Goal: Book appointment/travel/reservation

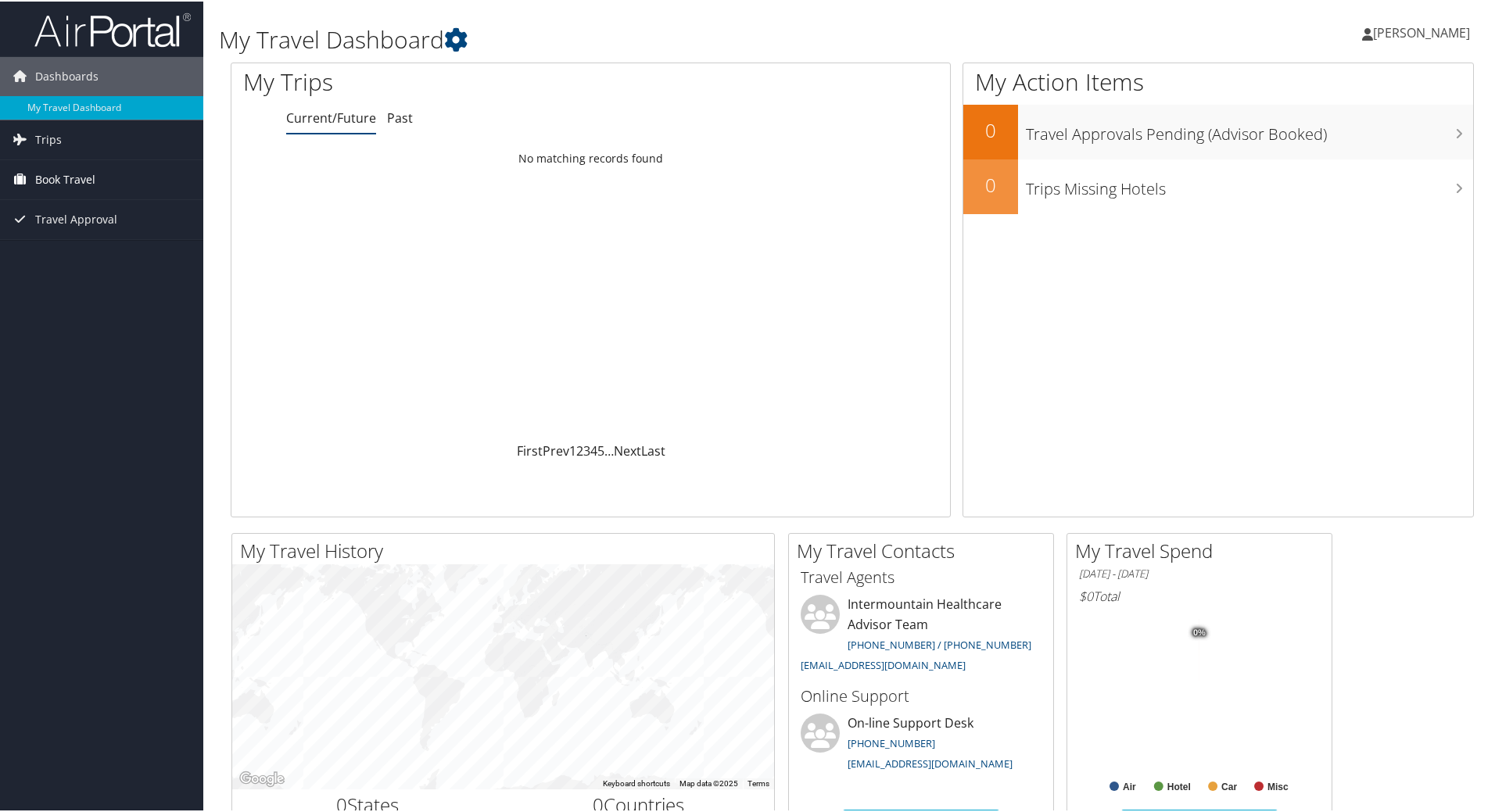
click at [81, 178] on span "Book Travel" at bounding box center [65, 178] width 60 height 39
click at [133, 215] on link "Agent Booking Request" at bounding box center [102, 210] width 204 height 24
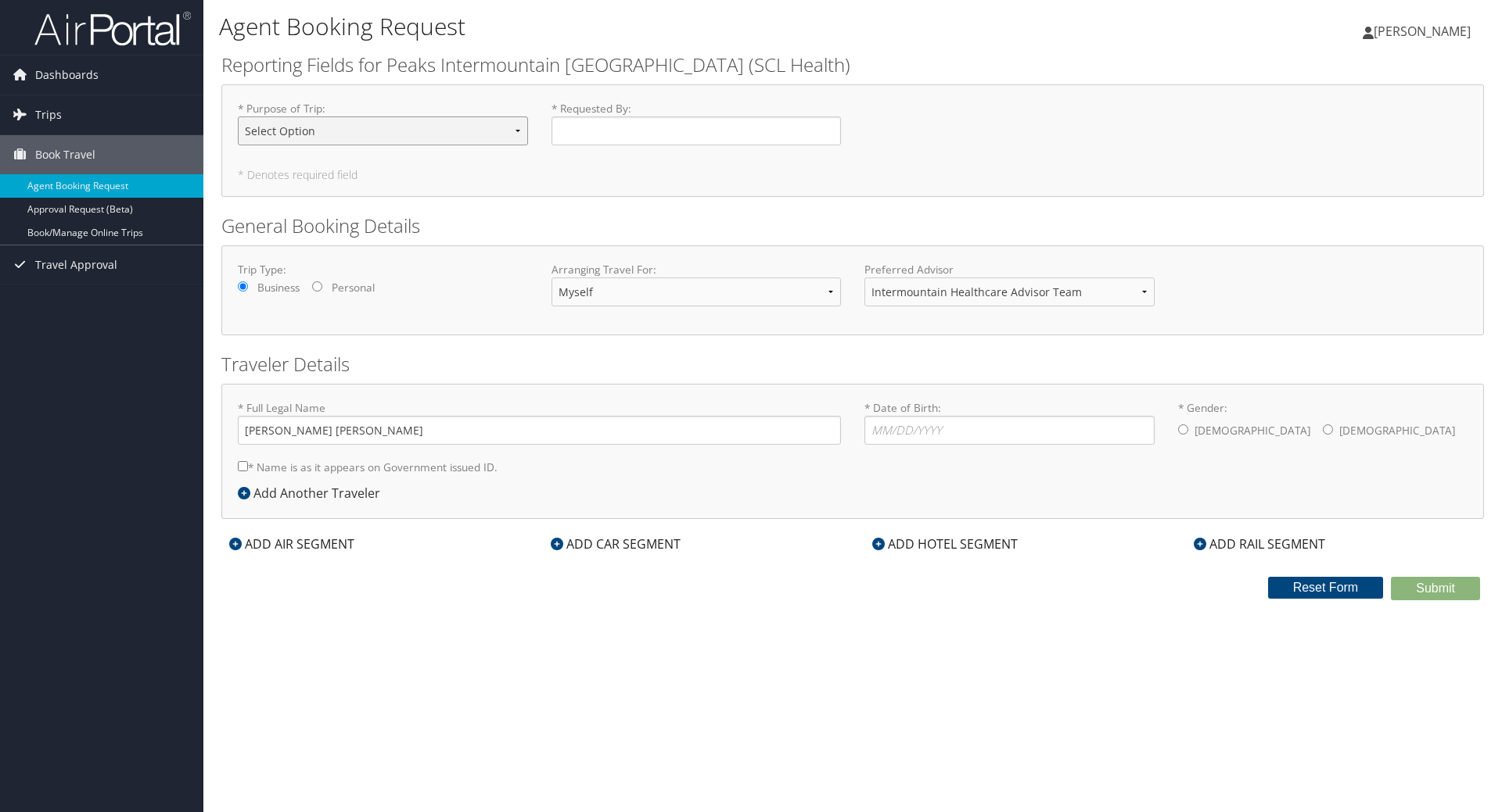
click at [472, 134] on select "Select Option 3rd Party Reimbursable Business CME Conf or Education Groups Pers…" at bounding box center [382, 131] width 290 height 29
select select "Personal"
click at [237, 116] on select "Select Option 3rd Party Reimbursable Business CME Conf or Education Groups Pers…" at bounding box center [382, 131] width 290 height 29
click at [635, 127] on input "* Requested By : Required" at bounding box center [696, 131] width 290 height 29
type input "[PERSON_NAME]"
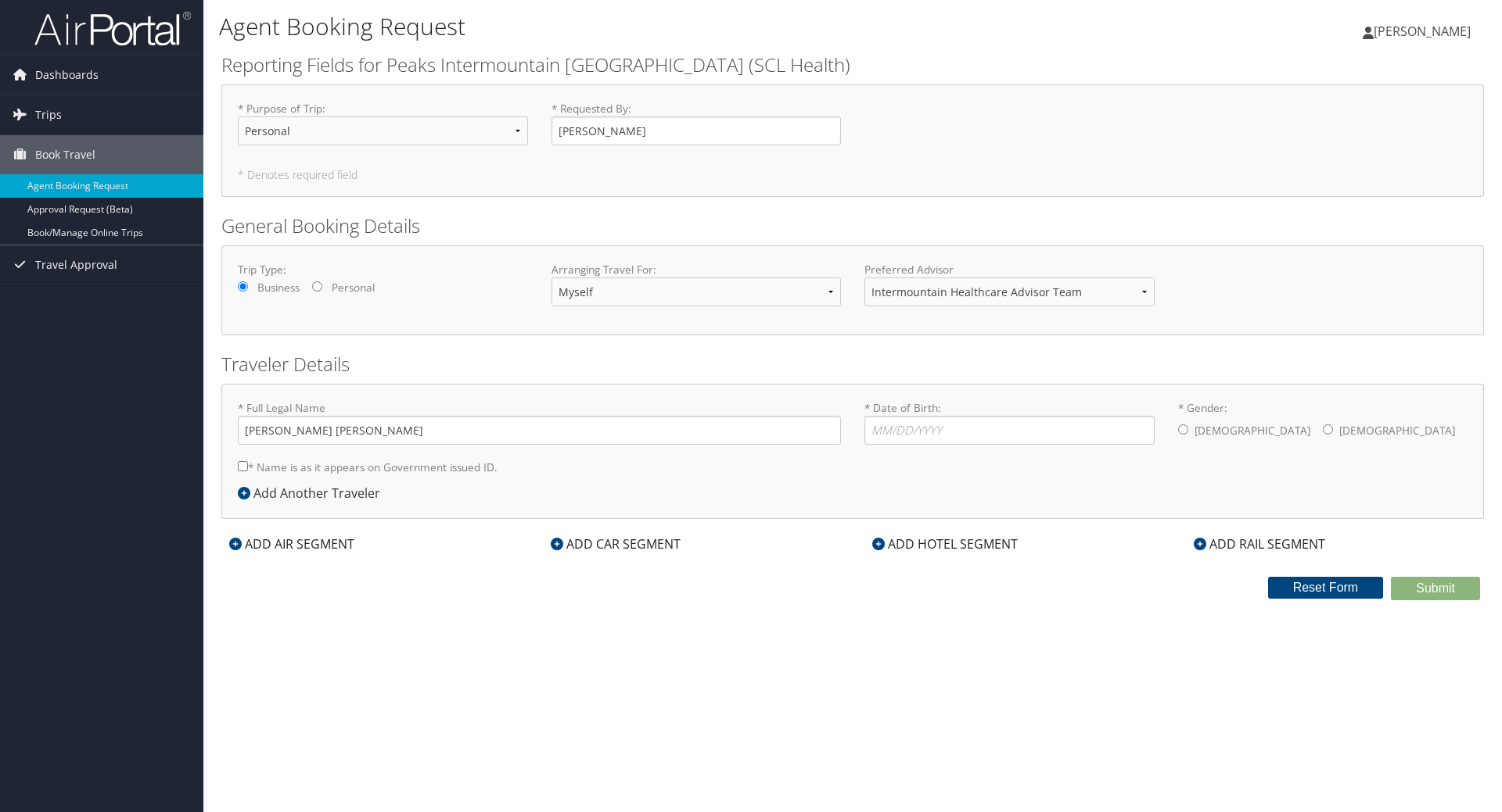
click at [593, 215] on h2 "General Booking Details" at bounding box center [852, 226] width 1263 height 26
click at [365, 293] on label "Personal" at bounding box center [353, 287] width 43 height 15
click at [322, 292] on input "Personal" at bounding box center [317, 286] width 10 height 10
radio input "true"
click at [680, 286] on select "Myself Another Traveler Guest Traveler" at bounding box center [696, 292] width 290 height 29
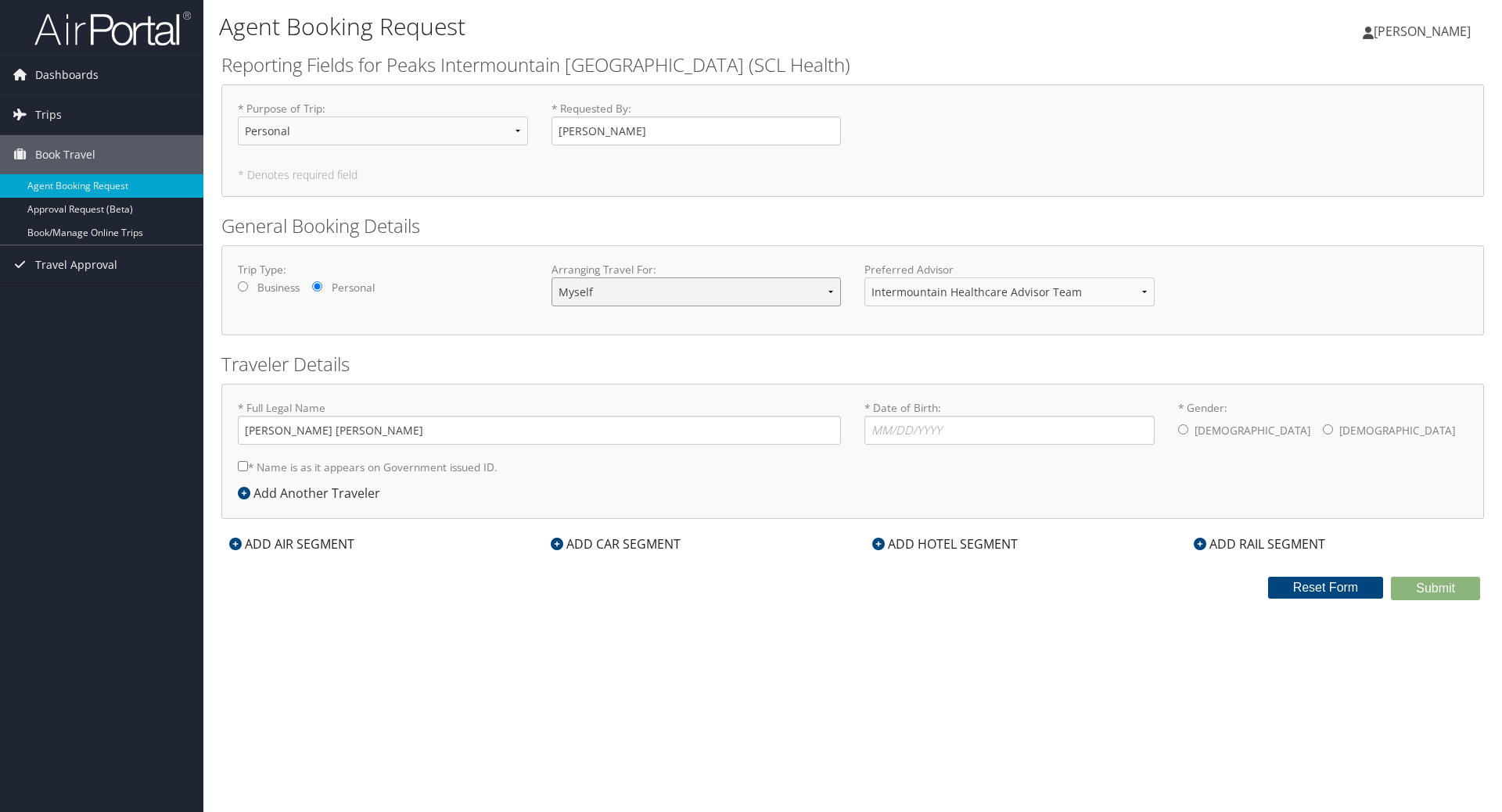
click at [696, 300] on select "Myself Another Traveler Guest Traveler" at bounding box center [696, 292] width 290 height 29
click at [706, 290] on select "Myself Another Traveler Guest Traveler" at bounding box center [696, 292] width 290 height 29
click at [882, 289] on select "Intermountain Healthcare Advisor Team" at bounding box center [1009, 292] width 290 height 29
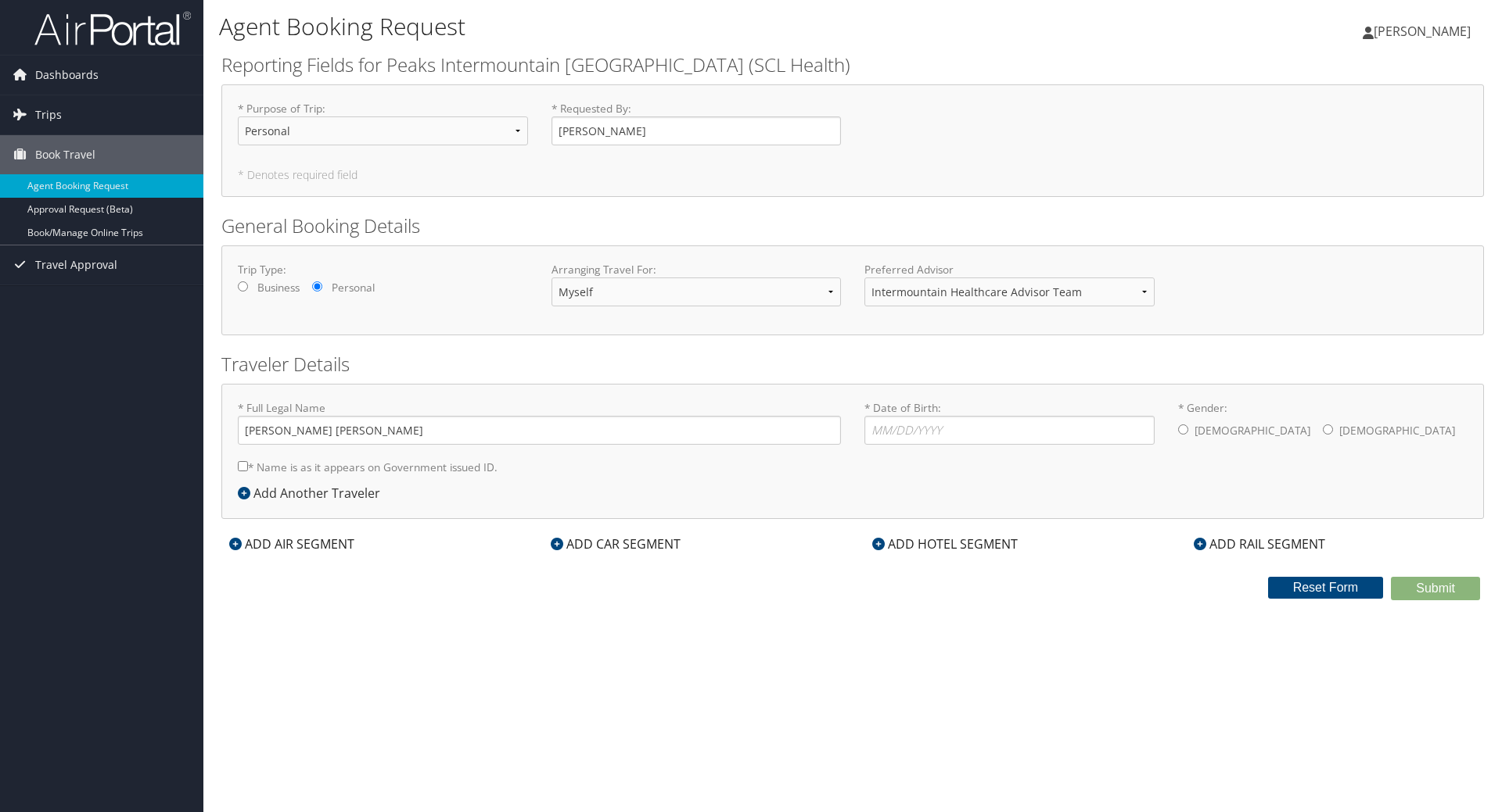
click at [835, 326] on div "Trip Type: Business Personal Arranging Travel For: Myself Another Traveler Gues…" at bounding box center [852, 290] width 1263 height 90
click at [1211, 430] on label "Male" at bounding box center [1252, 430] width 116 height 30
click at [1188, 430] on input "* Gender: Male Female" at bounding box center [1183, 429] width 10 height 10
radio input "true"
click at [996, 426] on input "* Date of Birth: Invalid Date" at bounding box center [1009, 430] width 290 height 29
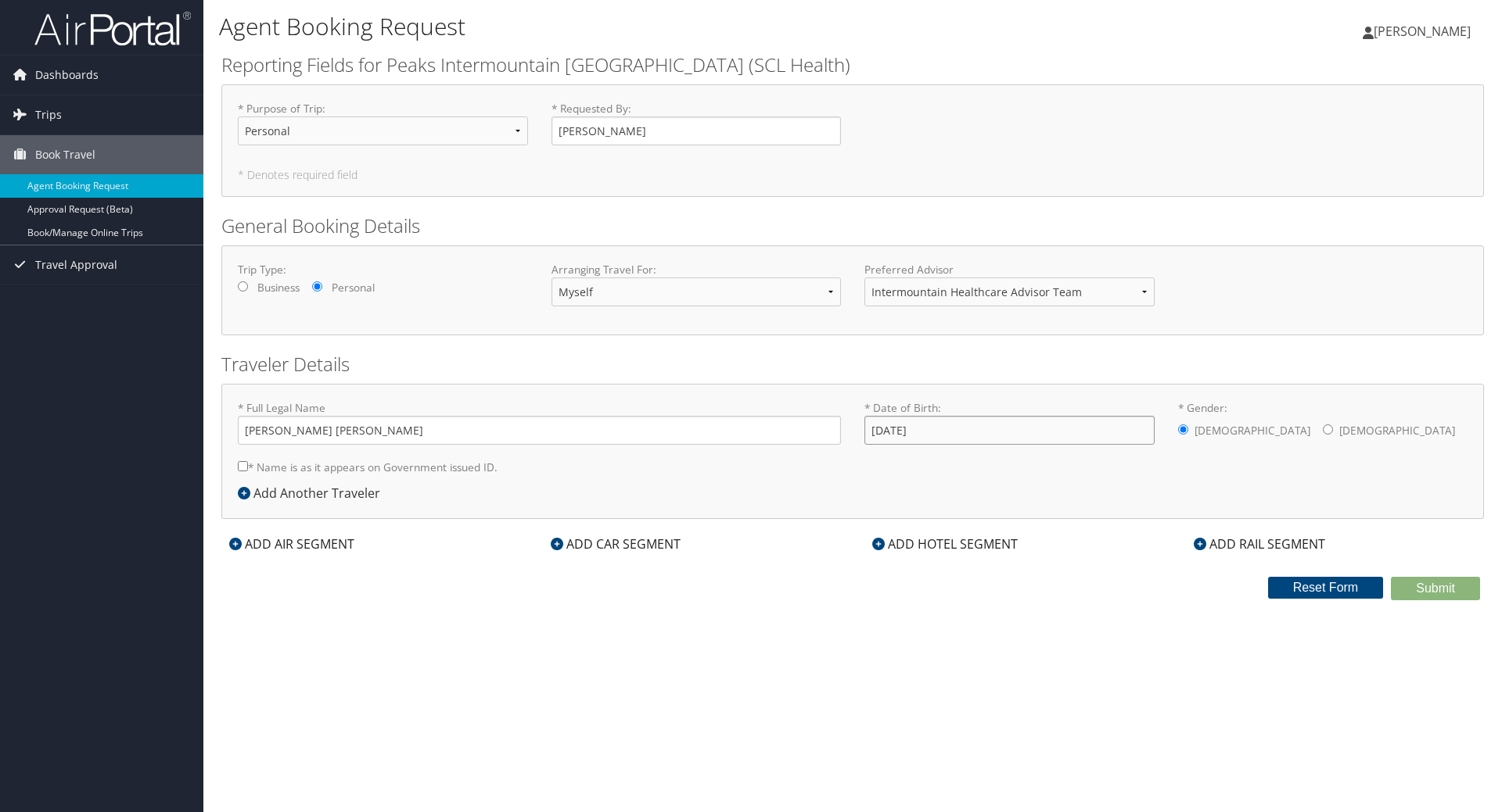
type input "03/10/1989"
click at [666, 303] on select "Myself Another Traveler Guest Traveler" at bounding box center [696, 292] width 290 height 29
select select "another"
click at [551, 277] on select "Myself Another Traveler Guest Traveler" at bounding box center [696, 292] width 290 height 29
click at [695, 284] on select "Myself Another Traveler Guest Traveler" at bounding box center [696, 292] width 290 height 29
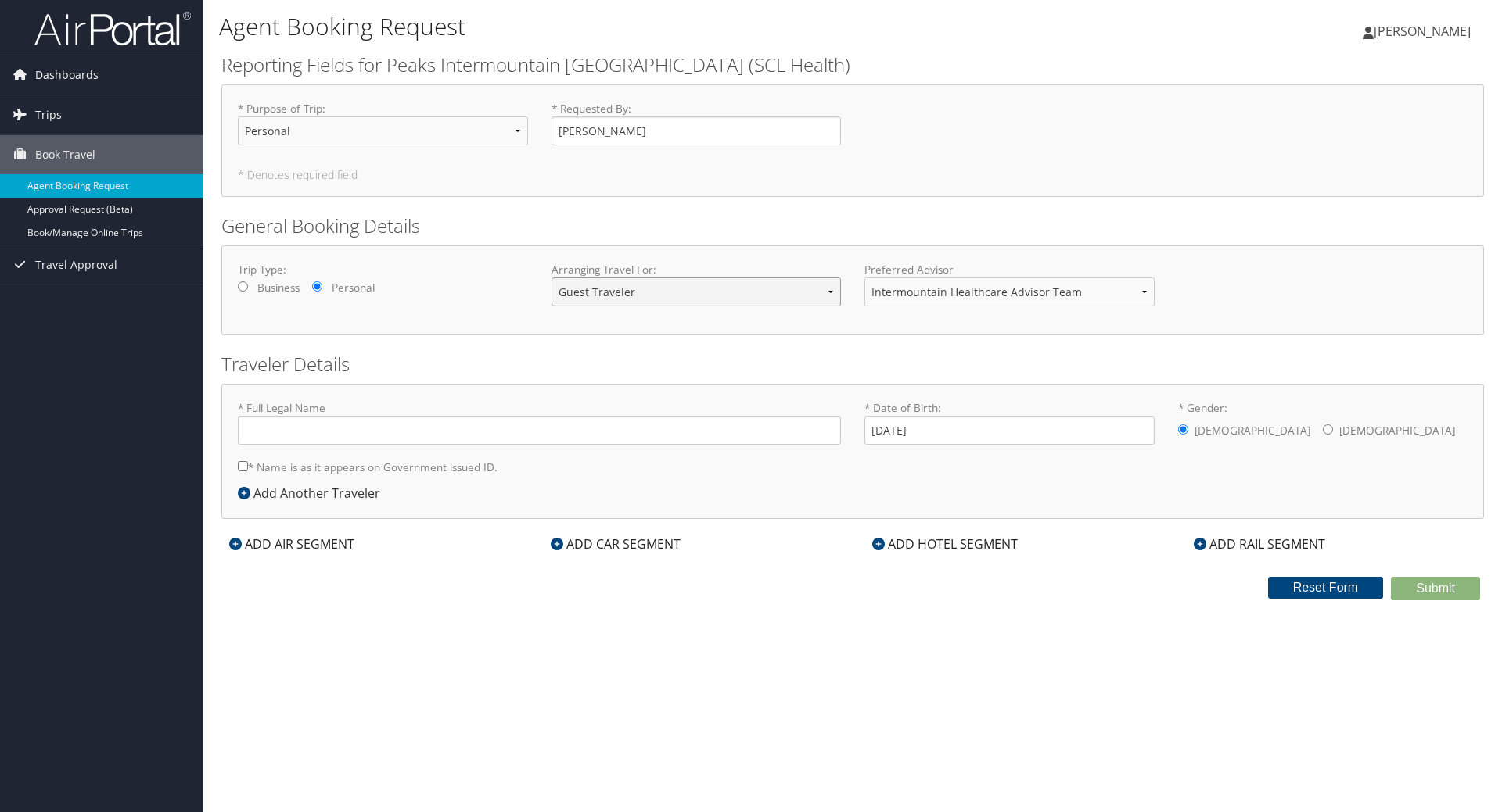
click at [551, 277] on select "Myself Another Traveler Guest Traveler" at bounding box center [696, 292] width 290 height 29
click at [690, 286] on select "Myself Another Traveler Guest Traveler" at bounding box center [696, 292] width 290 height 29
select select "myself"
click at [551, 277] on select "Myself Another Traveler Guest Traveler" at bounding box center [696, 292] width 290 height 29
type input "Evan David Lindesmith"
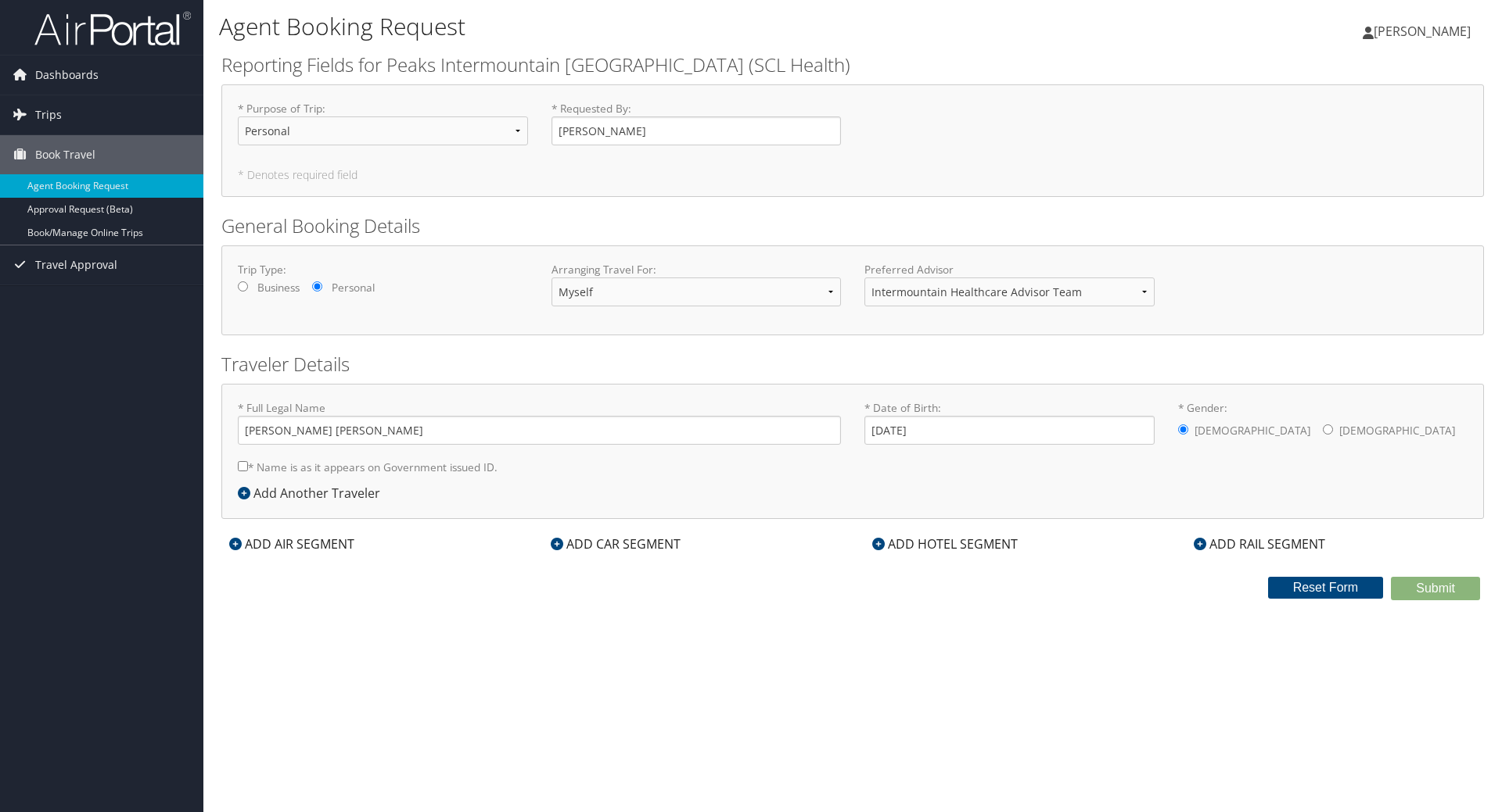
click at [1255, 486] on div "* Full Legal Name Evan David Lindesmith * Name is as it appears on Government i…" at bounding box center [852, 451] width 1263 height 135
click at [316, 542] on div "ADD AIR SEGMENT" at bounding box center [291, 544] width 141 height 19
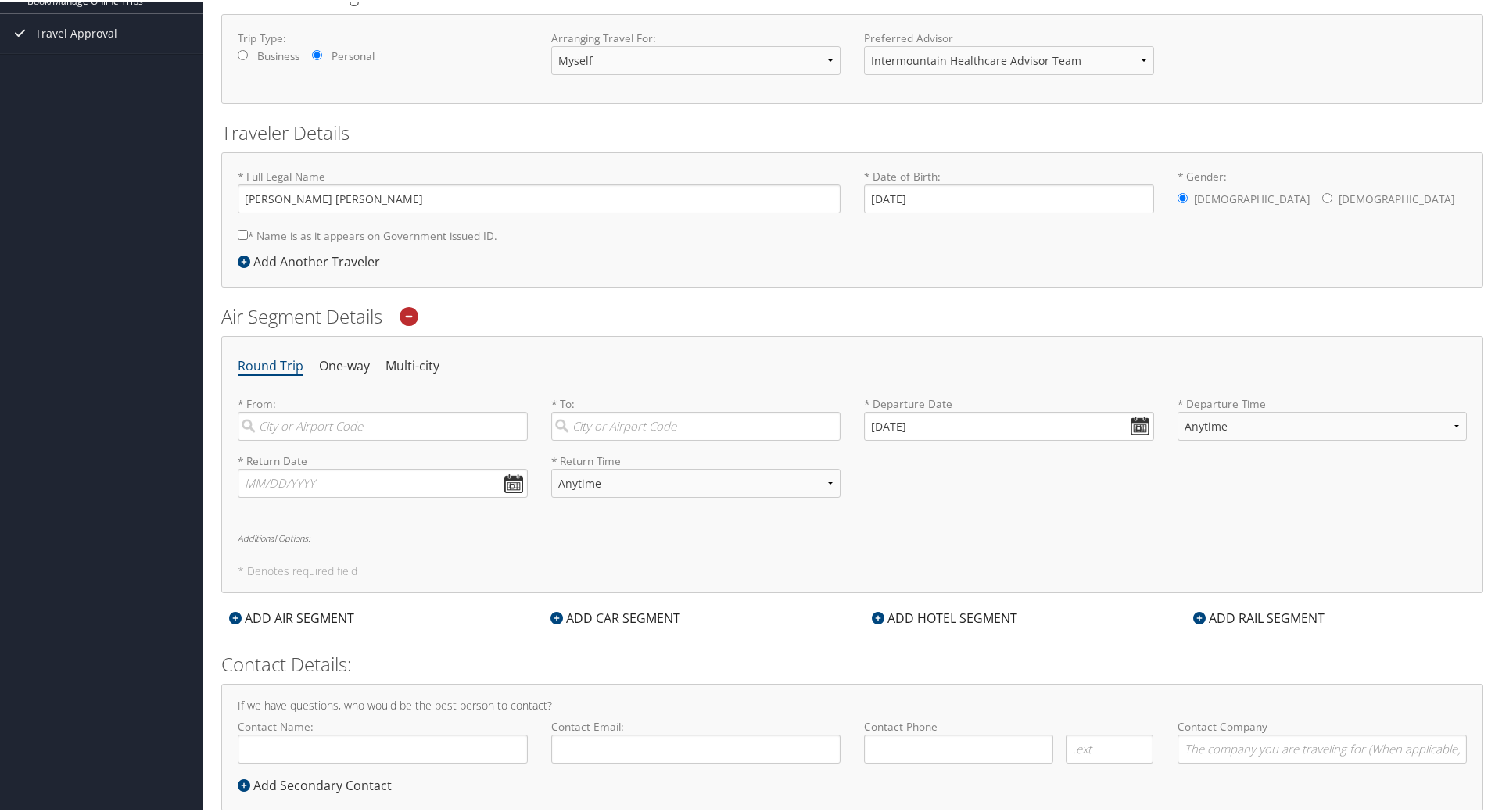
scroll to position [235, 0]
click at [355, 433] on input "search" at bounding box center [382, 424] width 290 height 29
click at [384, 546] on div "City" at bounding box center [385, 556] width 269 height 20
click at [384, 438] on input "denver" at bounding box center [382, 424] width 290 height 29
type input "Denver (DEN CO)"
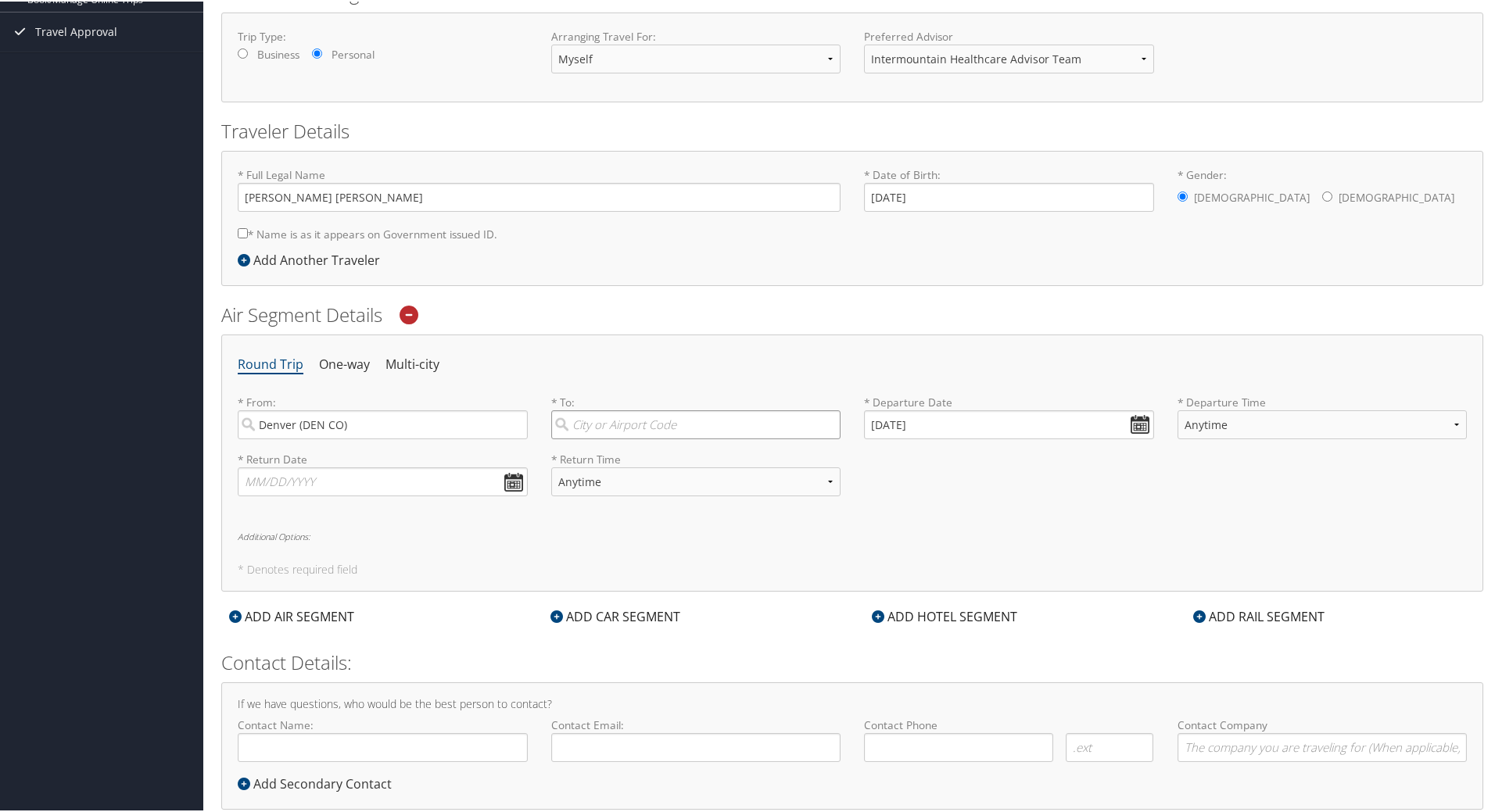
click at [661, 421] on input "search" at bounding box center [696, 424] width 290 height 29
click at [661, 455] on div "Green Bay (GRB WI)" at bounding box center [698, 456] width 269 height 20
click at [661, 438] on input "green b" at bounding box center [696, 424] width 290 height 29
type input "Green Bay (GRB WI)"
click at [1142, 418] on input "09/29/2025" at bounding box center [1008, 424] width 290 height 29
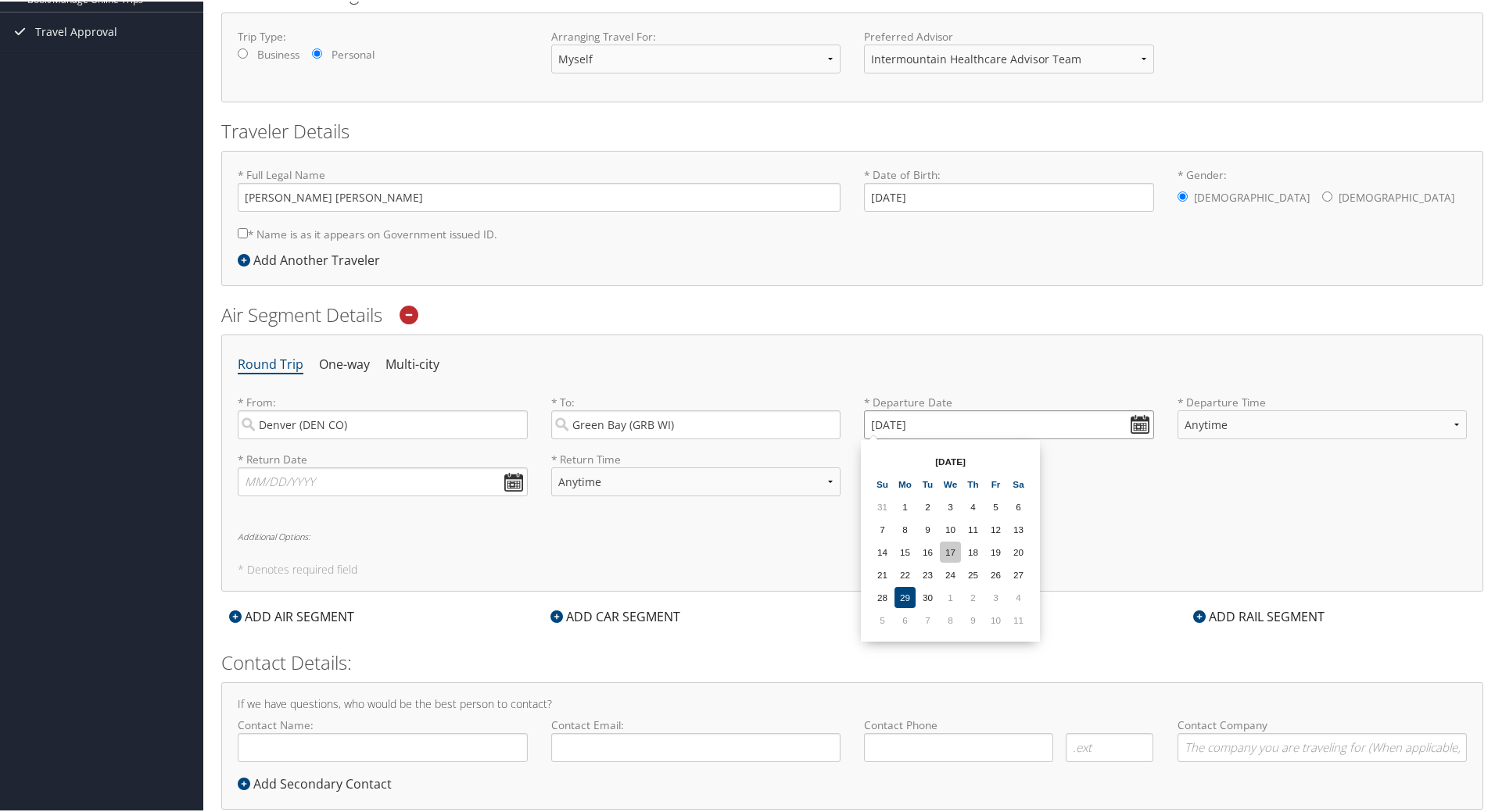
scroll to position [270, 0]
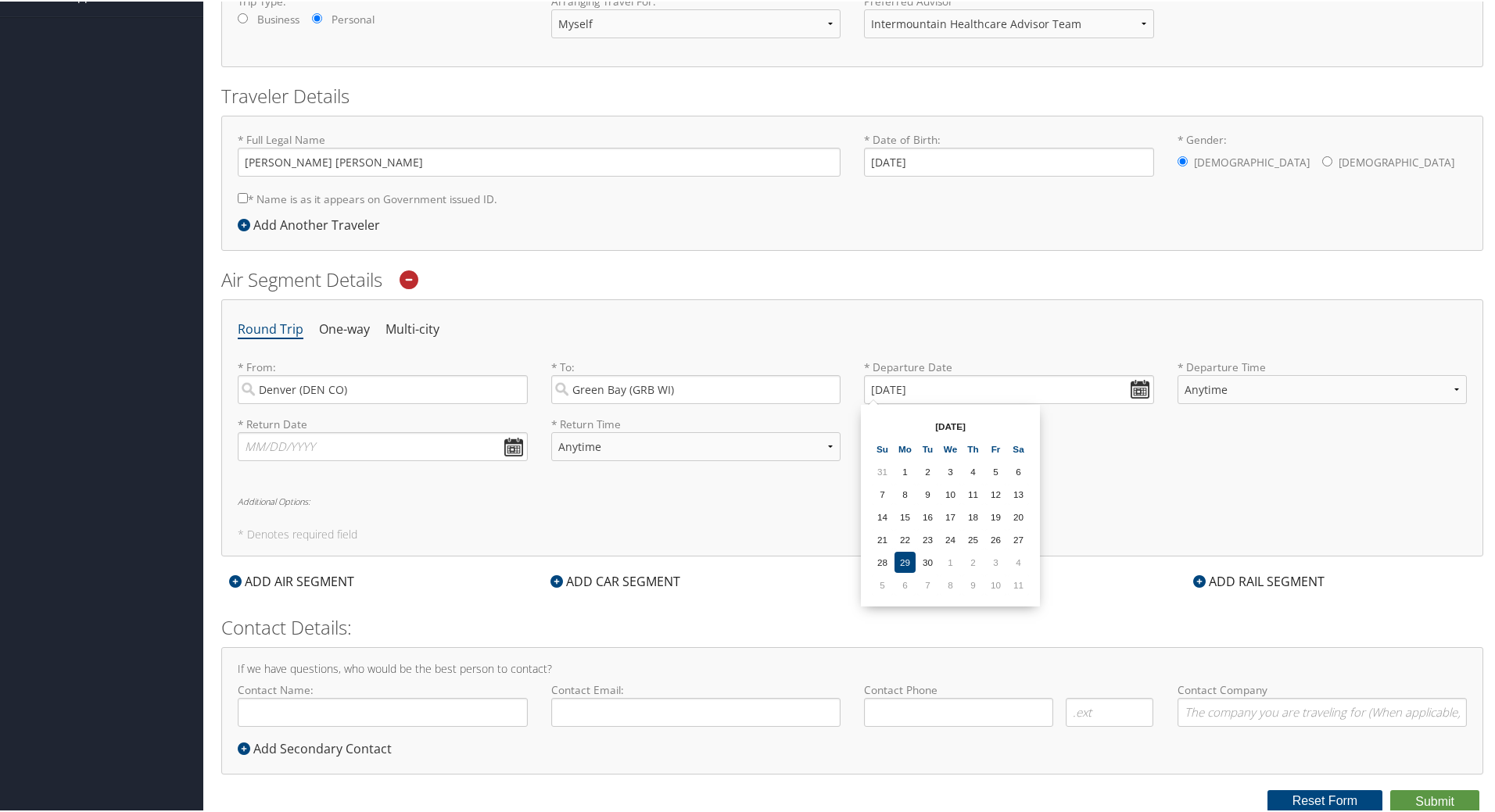
click at [966, 426] on th "Sep 2025" at bounding box center [950, 425] width 112 height 21
click at [1018, 569] on td "4" at bounding box center [1018, 560] width 21 height 21
click at [1133, 390] on input "10/04/2025" at bounding box center [1008, 388] width 290 height 29
click at [940, 383] on input "10/04/2025" at bounding box center [1008, 388] width 290 height 29
drag, startPoint x: 944, startPoint y: 386, endPoint x: 818, endPoint y: 386, distance: 126.0
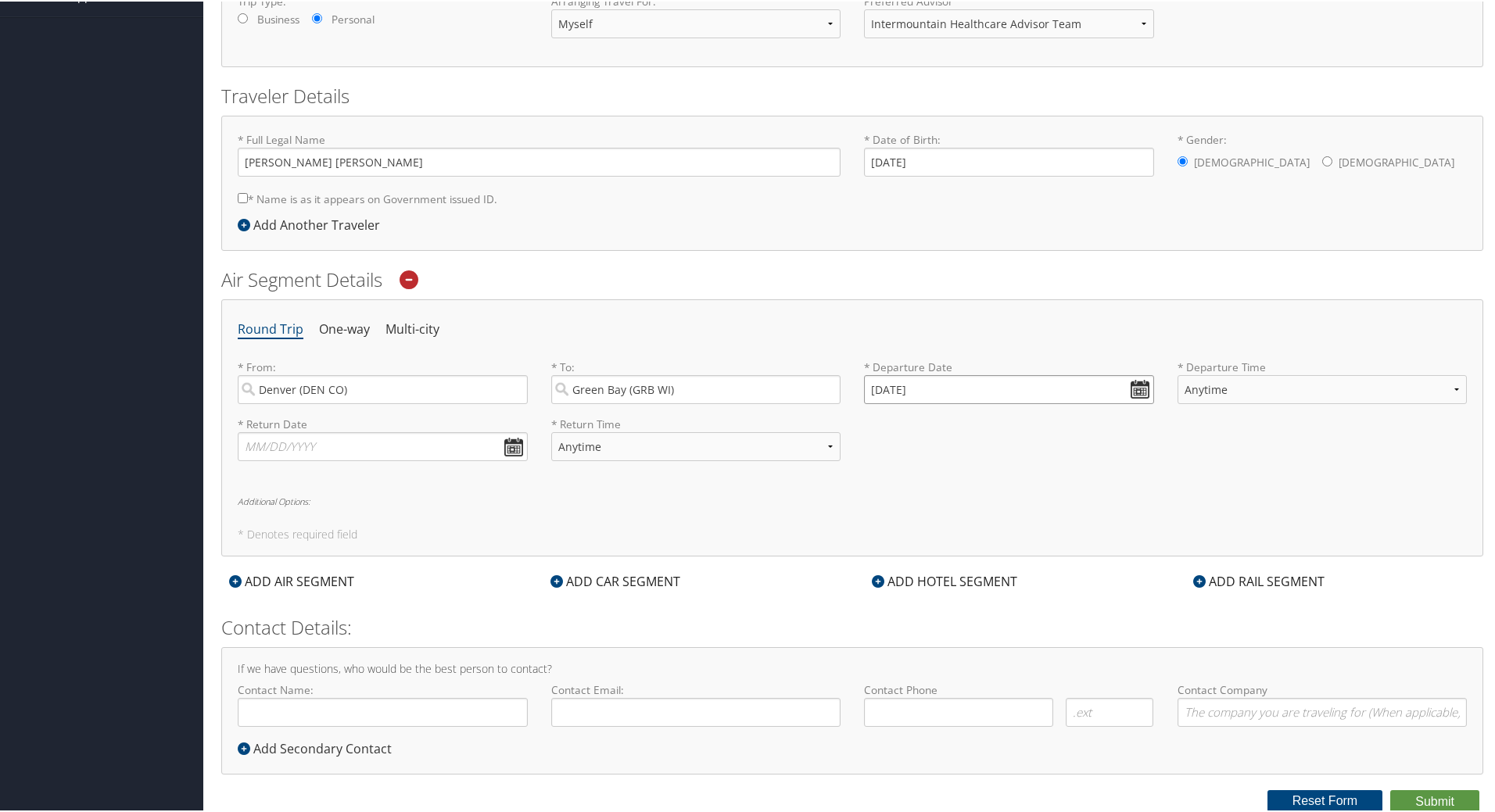
click at [818, 386] on div "* From: Denver (DEN CO) Required * To: Green Bay (GRB WI) Required * Departure …" at bounding box center [853, 386] width 1253 height 57
click at [1149, 392] on div "* Departure Date Invalid date Dates must be valid" at bounding box center [1008, 386] width 314 height 57
click at [1138, 391] on input "Invalid date" at bounding box center [1008, 388] width 290 height 29
click at [978, 581] on td "9" at bounding box center [973, 583] width 21 height 21
click at [970, 388] on input "10/09/2025" at bounding box center [1008, 388] width 290 height 29
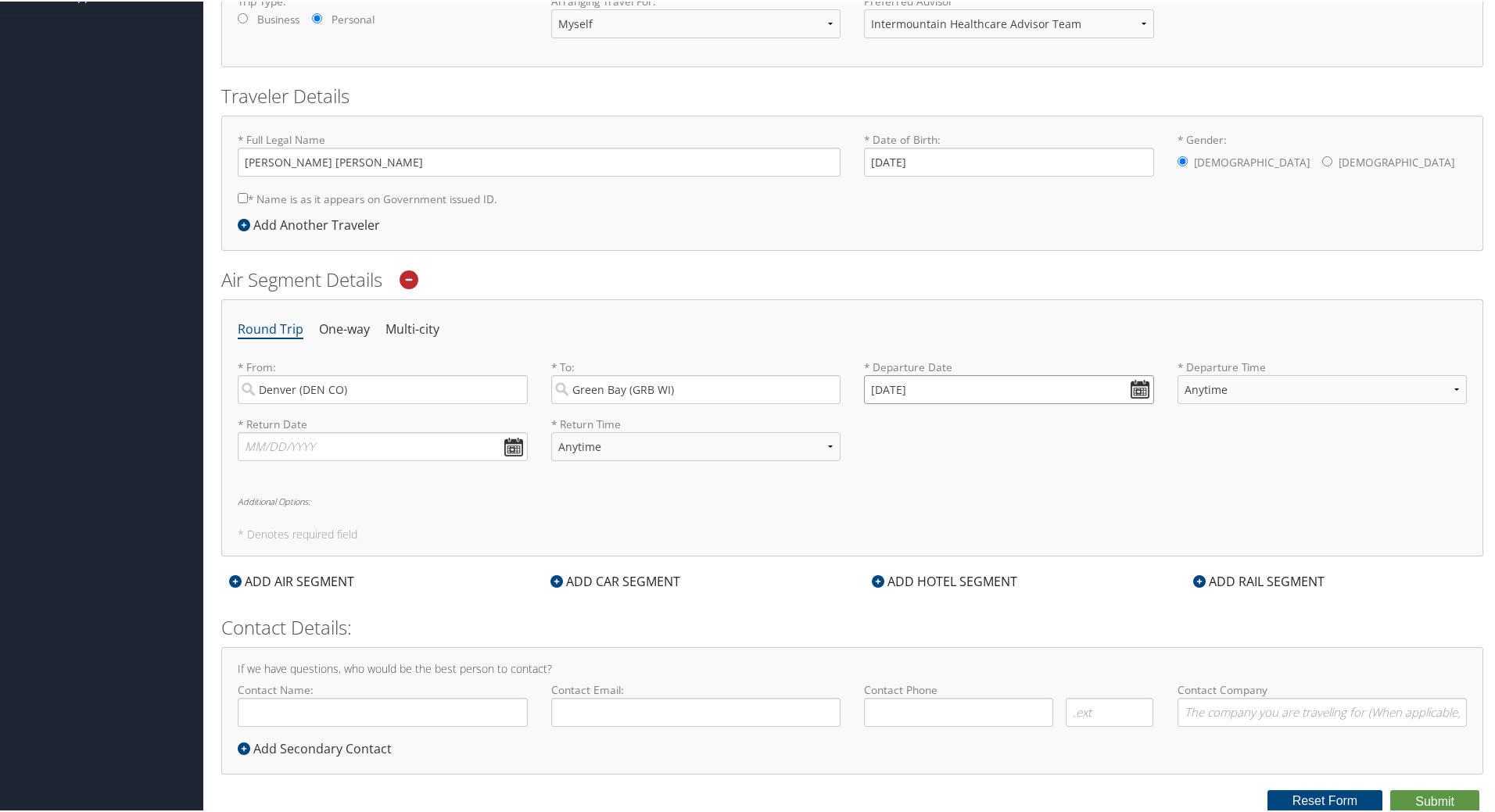
click at [935, 396] on input "10/09/2025" at bounding box center [1008, 388] width 290 height 29
click at [951, 426] on th "Oct 2025" at bounding box center [950, 425] width 112 height 21
click at [997, 582] on td "7" at bounding box center [995, 583] width 21 height 21
click at [916, 388] on input "11/07/2025" at bounding box center [1008, 388] width 290 height 29
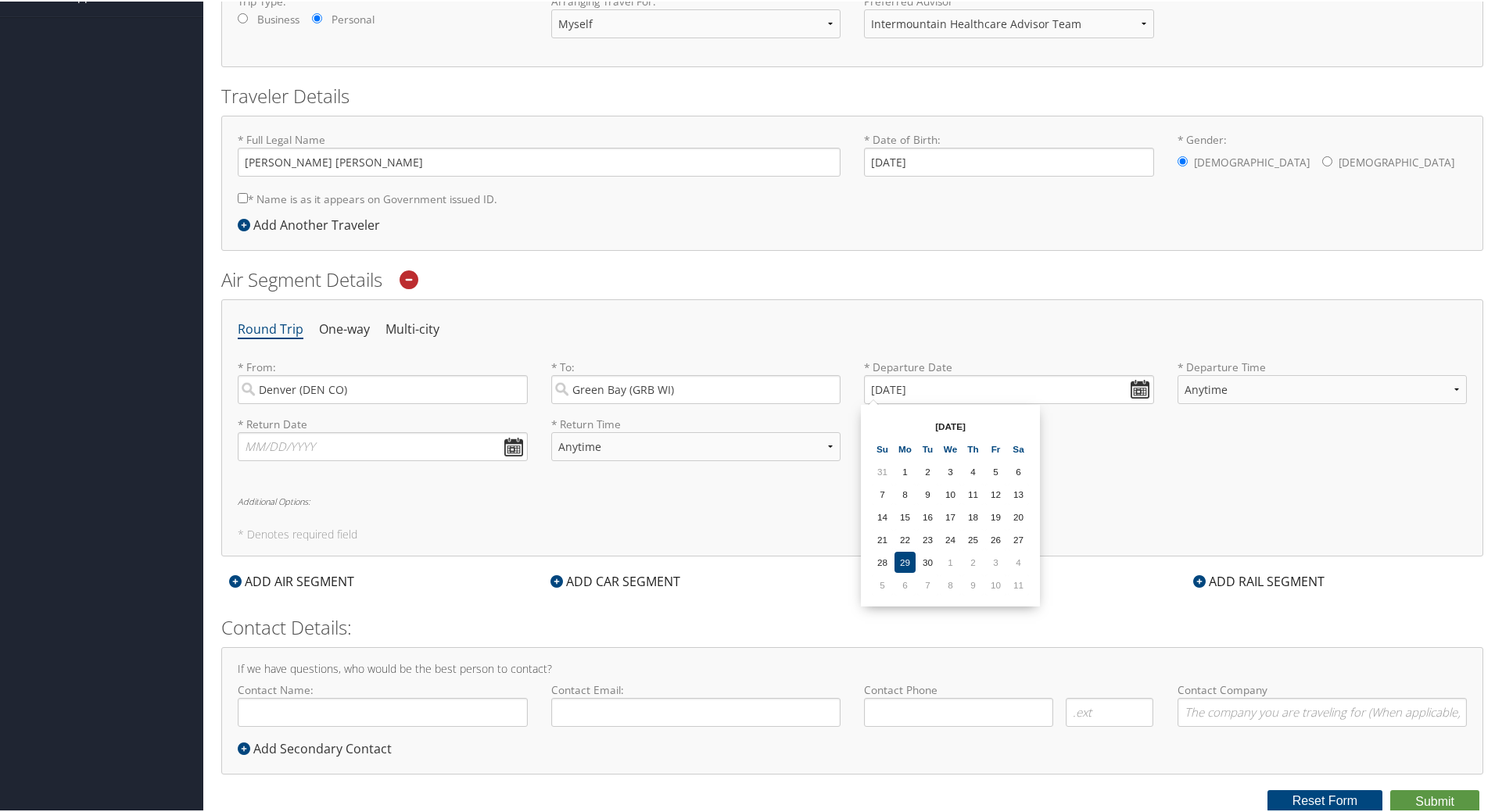
drag, startPoint x: 1028, startPoint y: 577, endPoint x: 1004, endPoint y: 582, distance: 24.5
click at [1003, 582] on td "10" at bounding box center [995, 583] width 21 height 21
type input "10/10/2025"
click at [1005, 400] on input "10/10/2025" at bounding box center [1008, 388] width 290 height 29
click at [1191, 499] on h6 "Additional Options:" at bounding box center [852, 499] width 1229 height 8
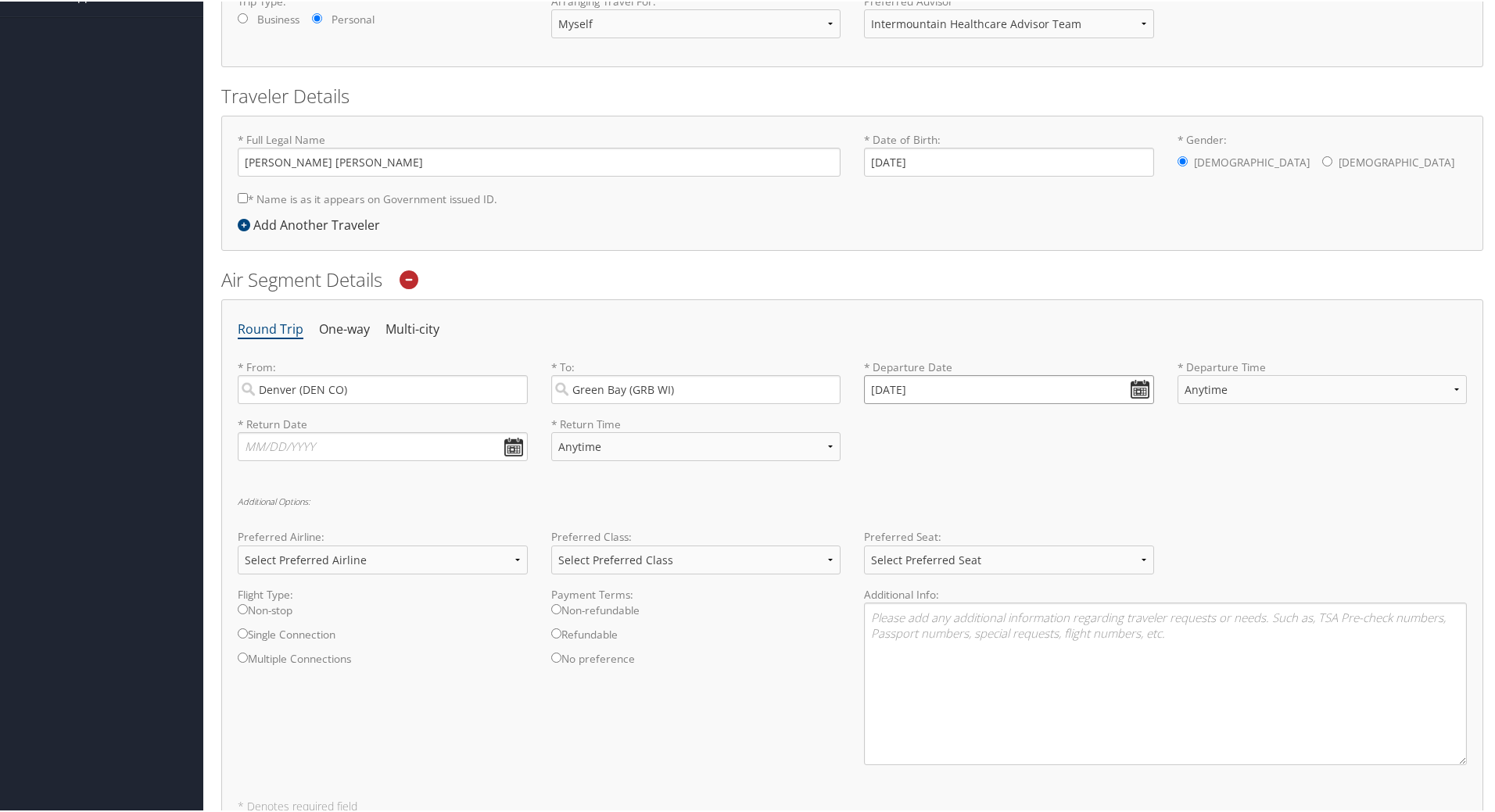
click at [968, 391] on input "10/10/2025" at bounding box center [1008, 388] width 290 height 29
click at [441, 450] on input "text" at bounding box center [382, 446] width 290 height 29
click at [398, 647] on td "11" at bounding box center [395, 640] width 21 height 21
type input "10/11/2025"
click at [477, 453] on input "10/11/2025" at bounding box center [382, 446] width 290 height 29
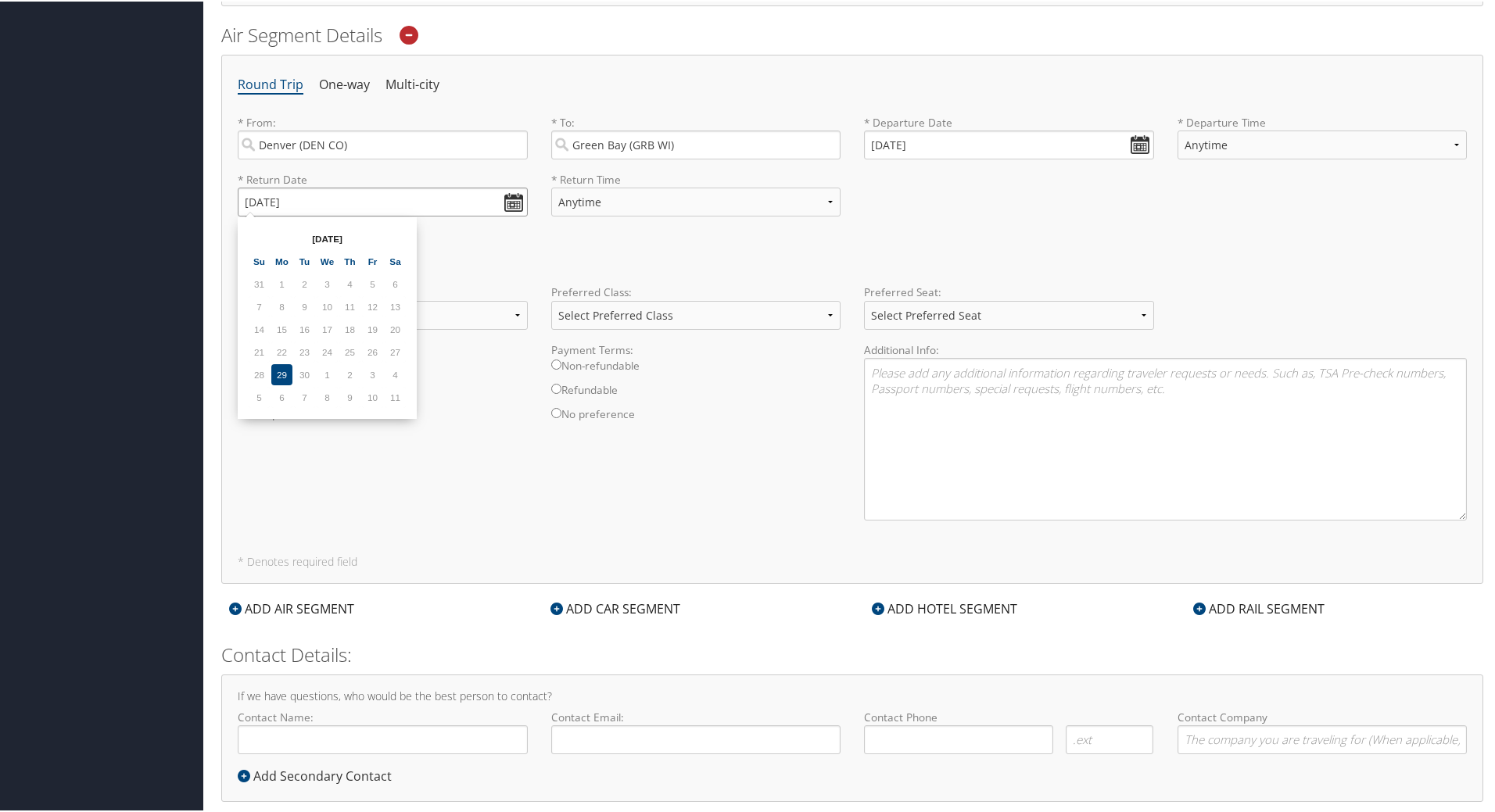
scroll to position [542, 0]
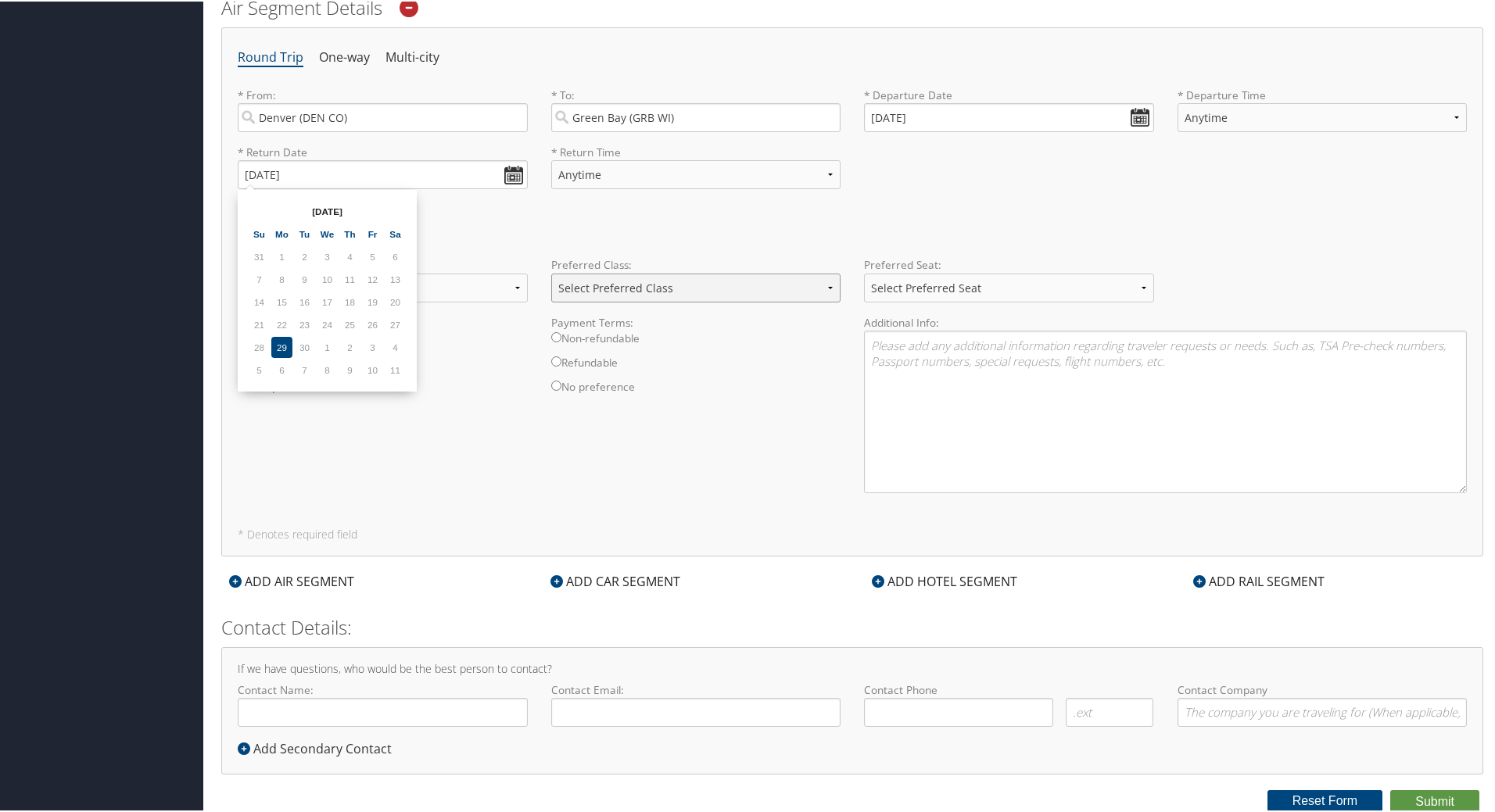
click at [635, 282] on select "Select Preferred Class Economy Economy Plus Business First Class" at bounding box center [696, 286] width 290 height 29
select select "Economy"
click at [551, 272] on select "Select Preferred Class Economy Economy Plus Business First Class" at bounding box center [696, 286] width 290 height 29
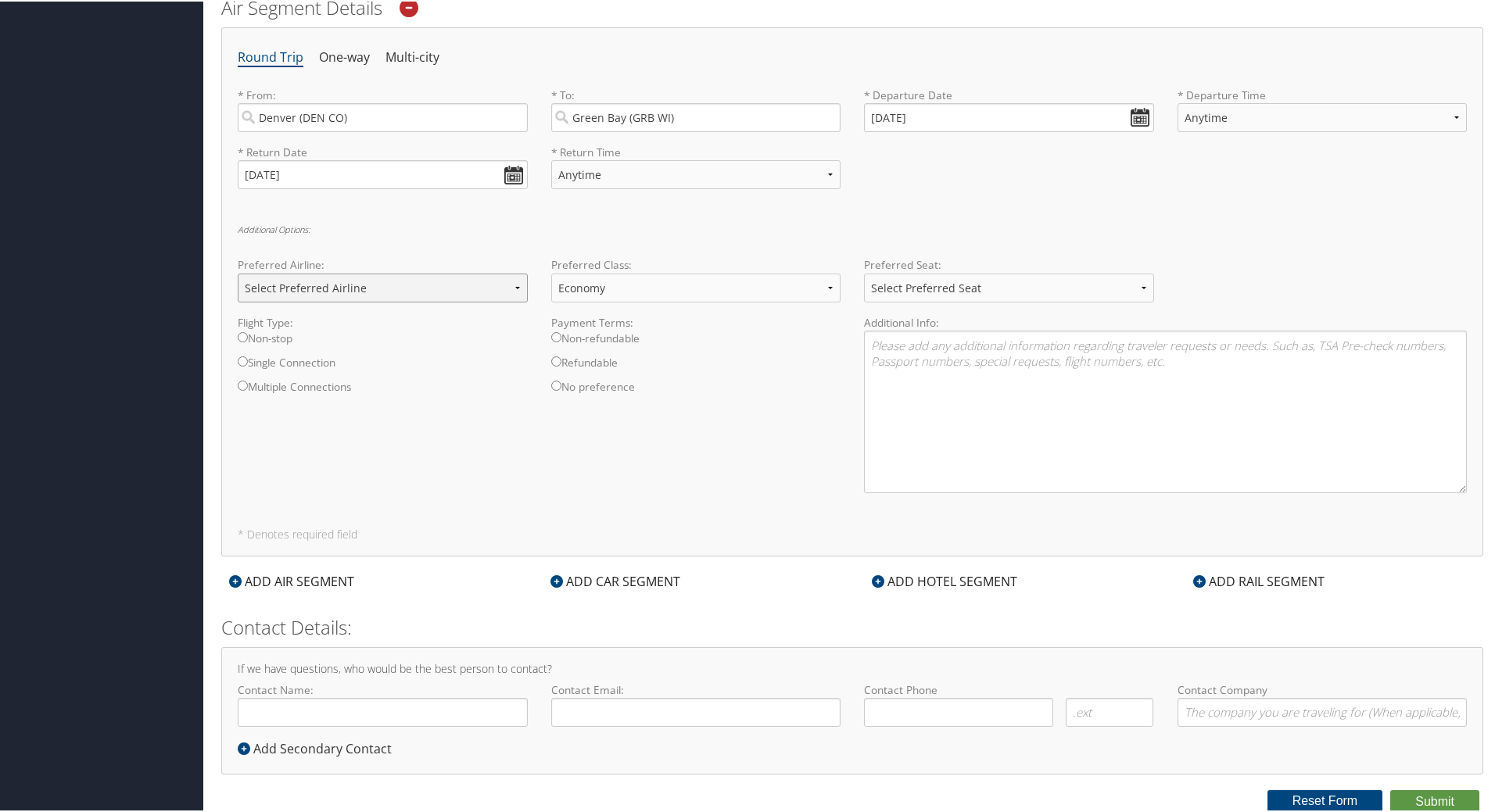
click at [397, 294] on select "Select Preferred Airline Delta United Airlines American Airlines Southwest Airl…" at bounding box center [382, 286] width 290 height 29
click at [270, 339] on label "Non-stop" at bounding box center [382, 341] width 290 height 25
click at [248, 339] on input "Non-stop" at bounding box center [242, 336] width 10 height 10
radio input "true"
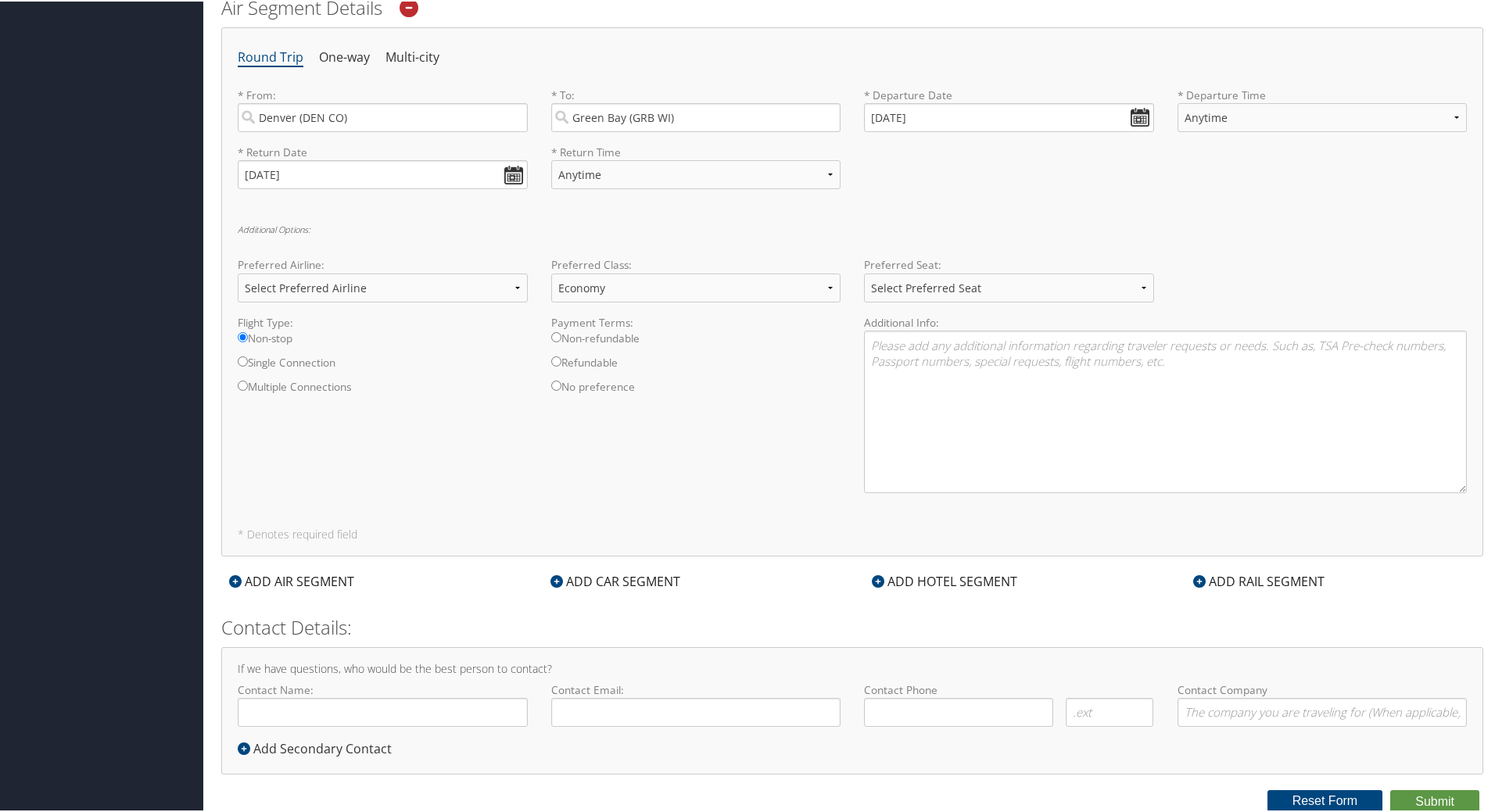
drag, startPoint x: 597, startPoint y: 403, endPoint x: 450, endPoint y: 481, distance: 166.4
click at [450, 481] on div "Flight Type: Non-stop Single Connection Multiple Connections Payment Terms: Non…" at bounding box center [853, 409] width 1253 height 191
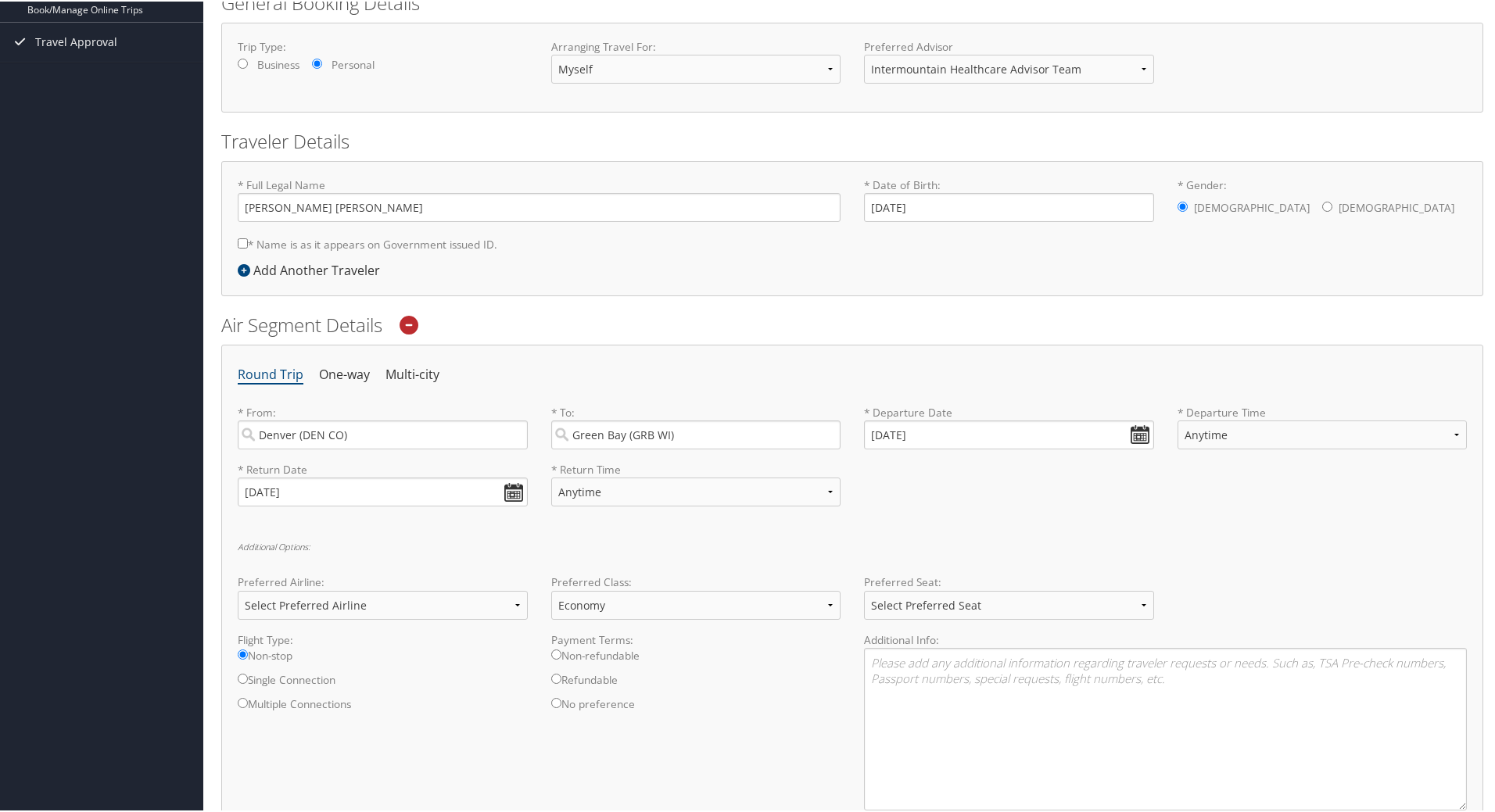
scroll to position [0, 0]
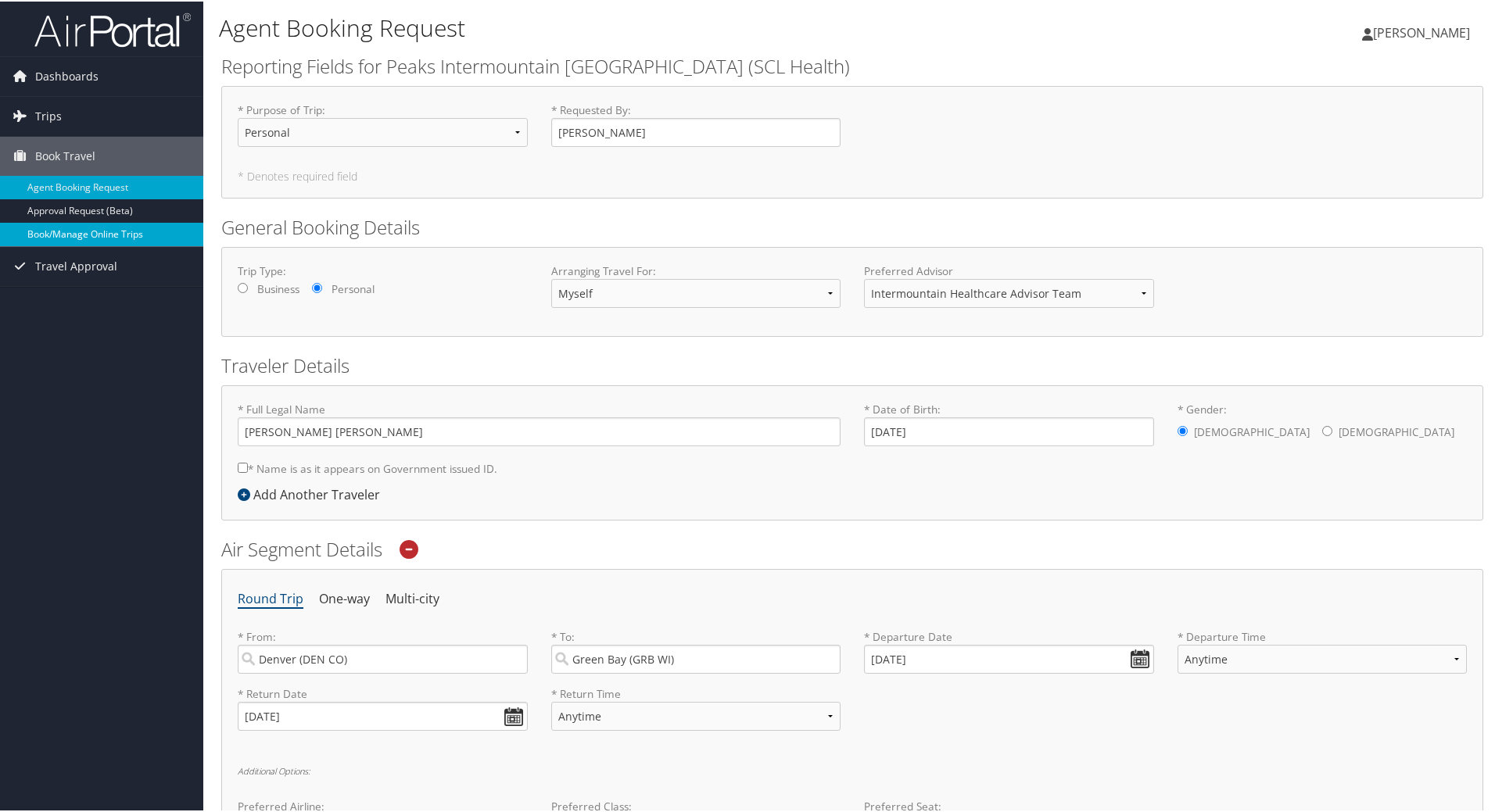
click at [143, 238] on link "Book/Manage Online Trips" at bounding box center [102, 233] width 204 height 24
